Goal: Task Accomplishment & Management: Use online tool/utility

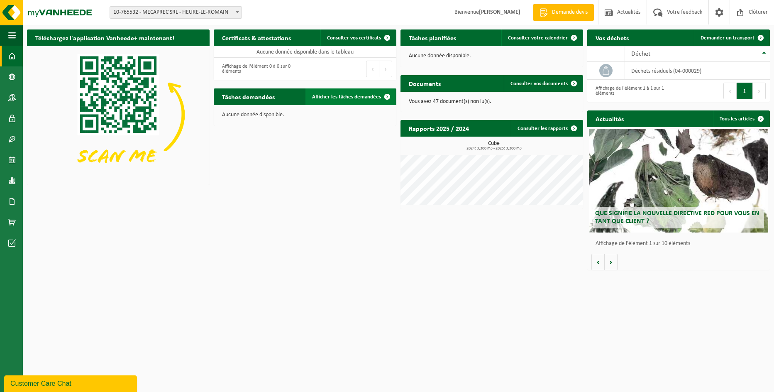
click at [386, 96] on span at bounding box center [387, 96] width 17 height 17
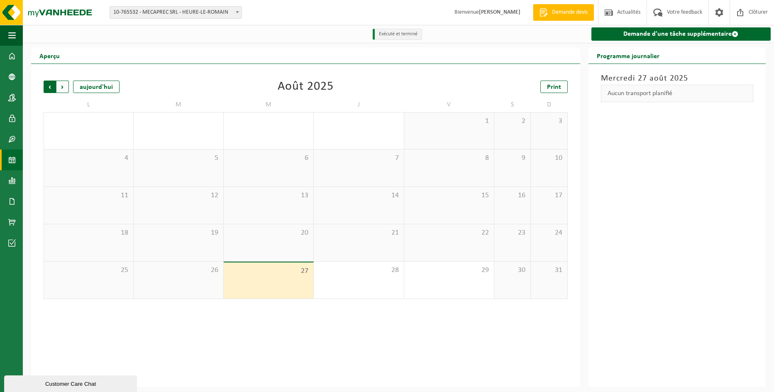
click at [64, 89] on span "Suivant" at bounding box center [62, 86] width 12 height 12
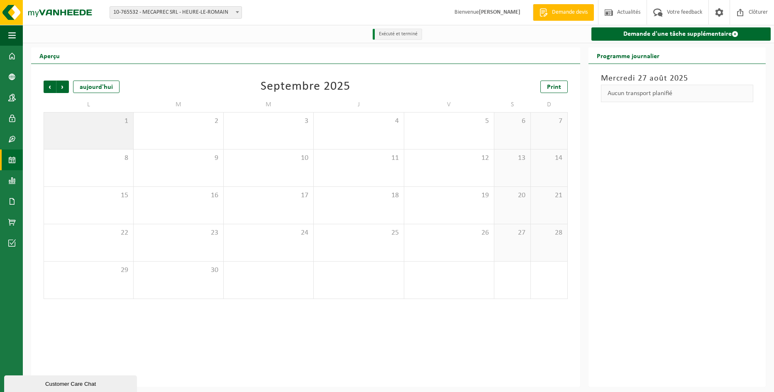
click at [105, 134] on div "1" at bounding box center [88, 130] width 89 height 37
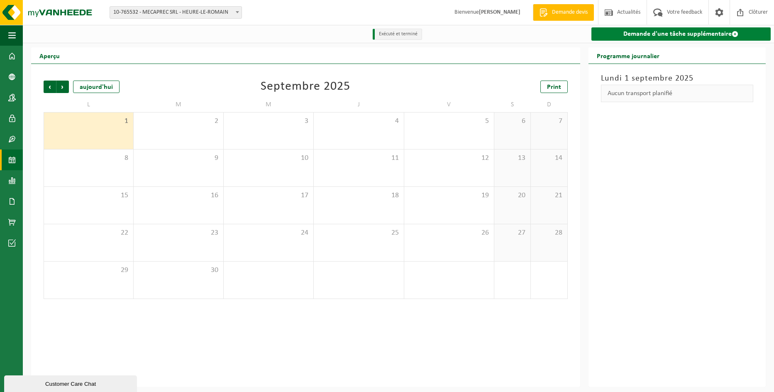
click at [692, 34] on link "Demande d'une tâche supplémentaire" at bounding box center [681, 33] width 180 height 13
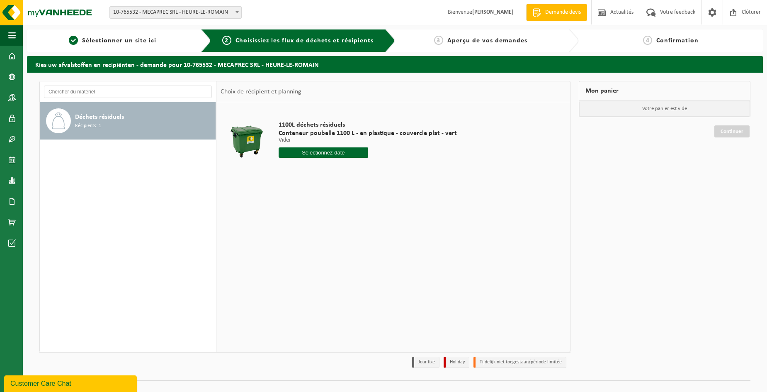
click at [317, 153] on input "text" at bounding box center [323, 152] width 89 height 10
click at [374, 171] on icon at bounding box center [373, 172] width 2 height 4
click at [288, 199] on div "1" at bounding box center [286, 199] width 15 height 13
type input "à partir de 2025-09-01"
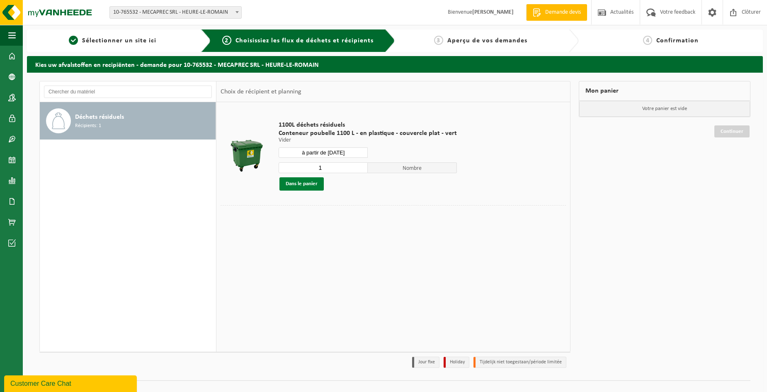
click at [309, 183] on button "Dans le panier" at bounding box center [302, 183] width 44 height 13
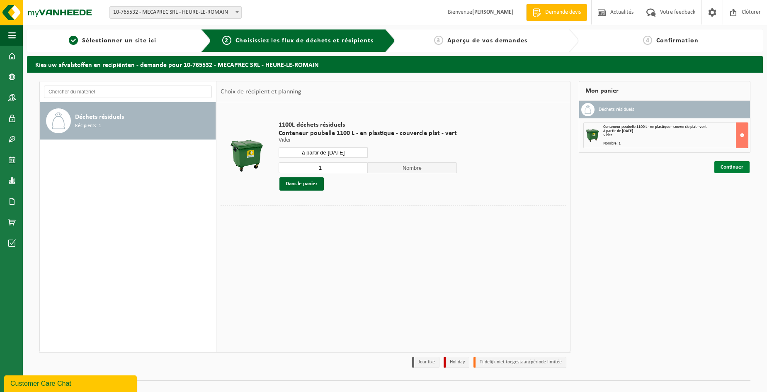
click at [733, 168] on link "Continuer" at bounding box center [732, 167] width 35 height 12
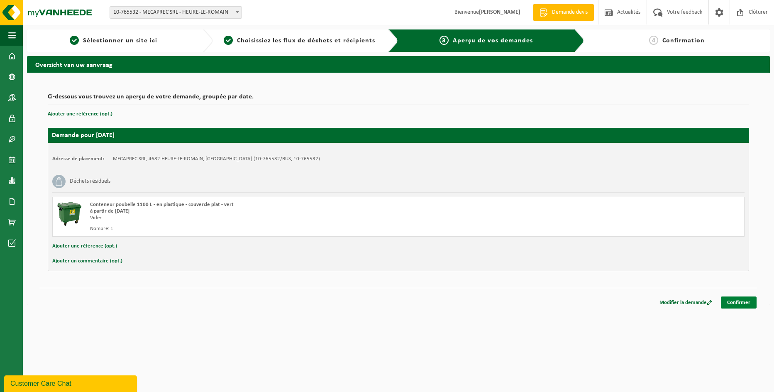
click at [743, 301] on link "Confirmer" at bounding box center [739, 302] width 36 height 12
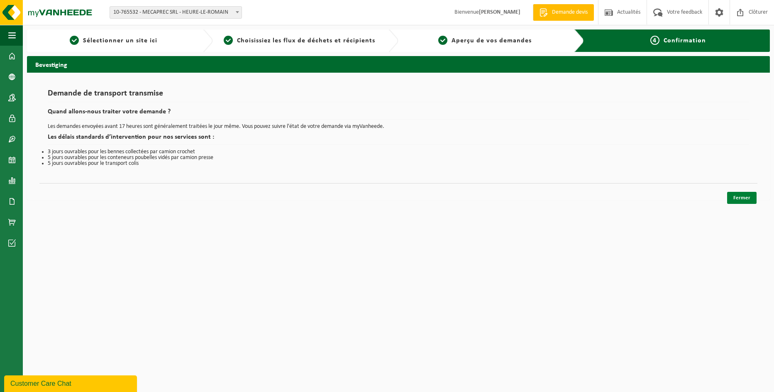
click at [745, 197] on link "Fermer" at bounding box center [741, 198] width 29 height 12
